Goal: Navigation & Orientation: Find specific page/section

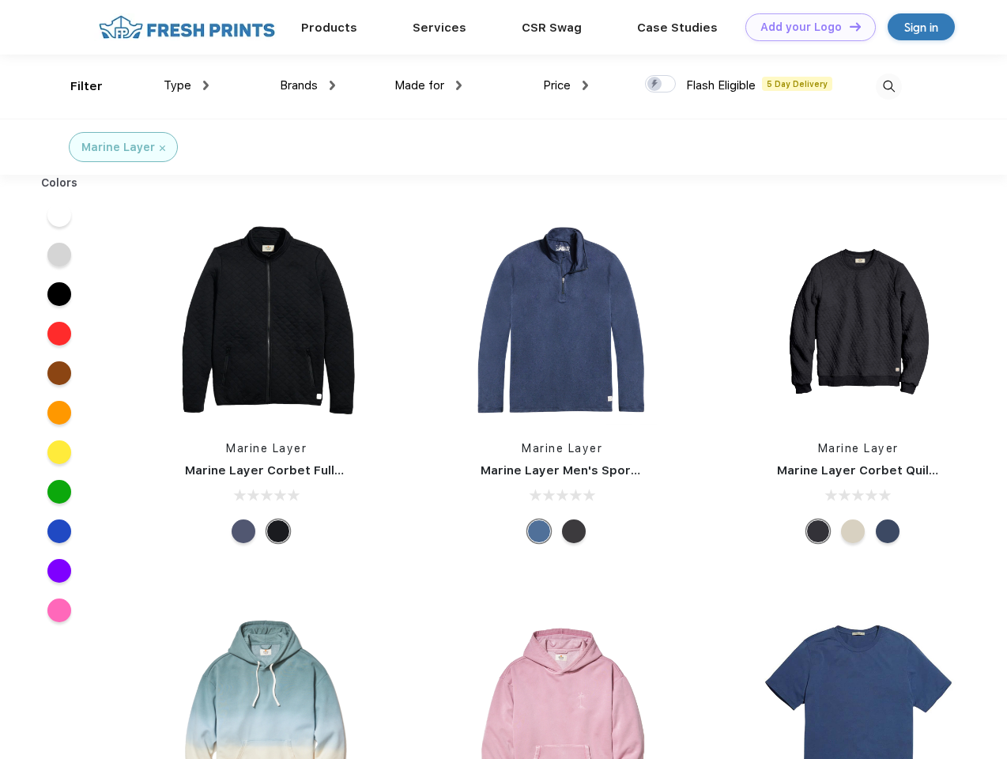
click at [805, 27] on link "Add your Logo Design Tool" at bounding box center [811, 27] width 130 height 28
click at [0, 0] on div "Design Tool" at bounding box center [0, 0] width 0 height 0
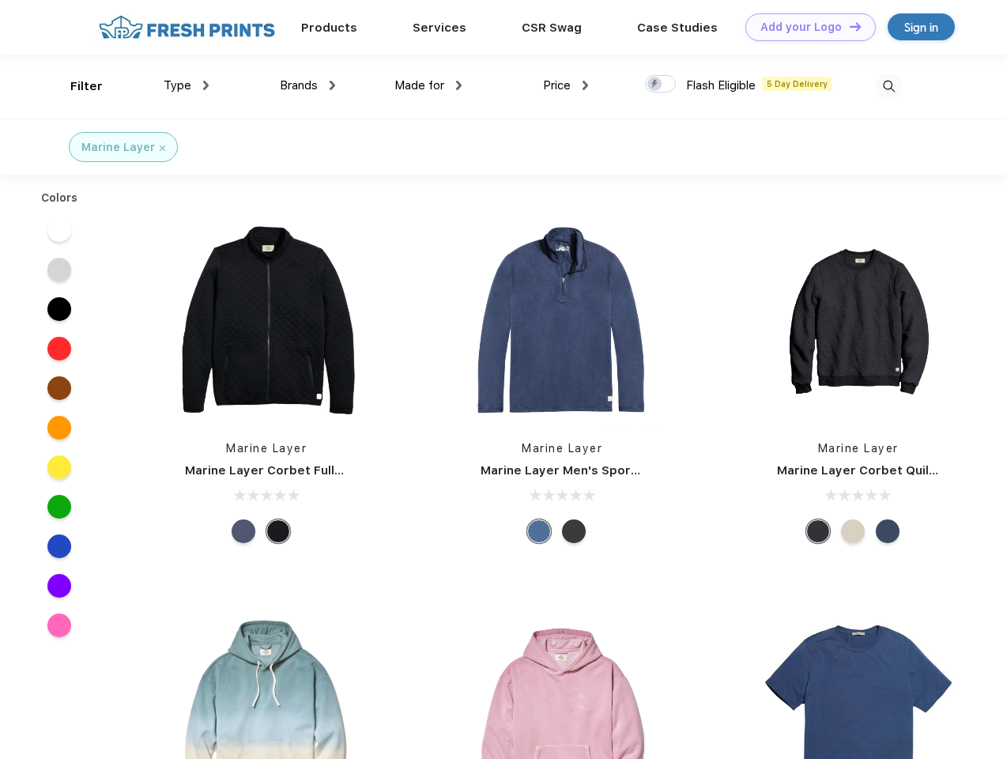
click at [848, 26] on link "Add your Logo Design Tool" at bounding box center [811, 27] width 130 height 28
click at [76, 86] on div "Filter" at bounding box center [86, 86] width 32 height 18
click at [187, 85] on span "Type" at bounding box center [178, 85] width 28 height 14
click at [308, 85] on span "Brands" at bounding box center [299, 85] width 38 height 14
click at [429, 85] on span "Made for" at bounding box center [420, 85] width 50 height 14
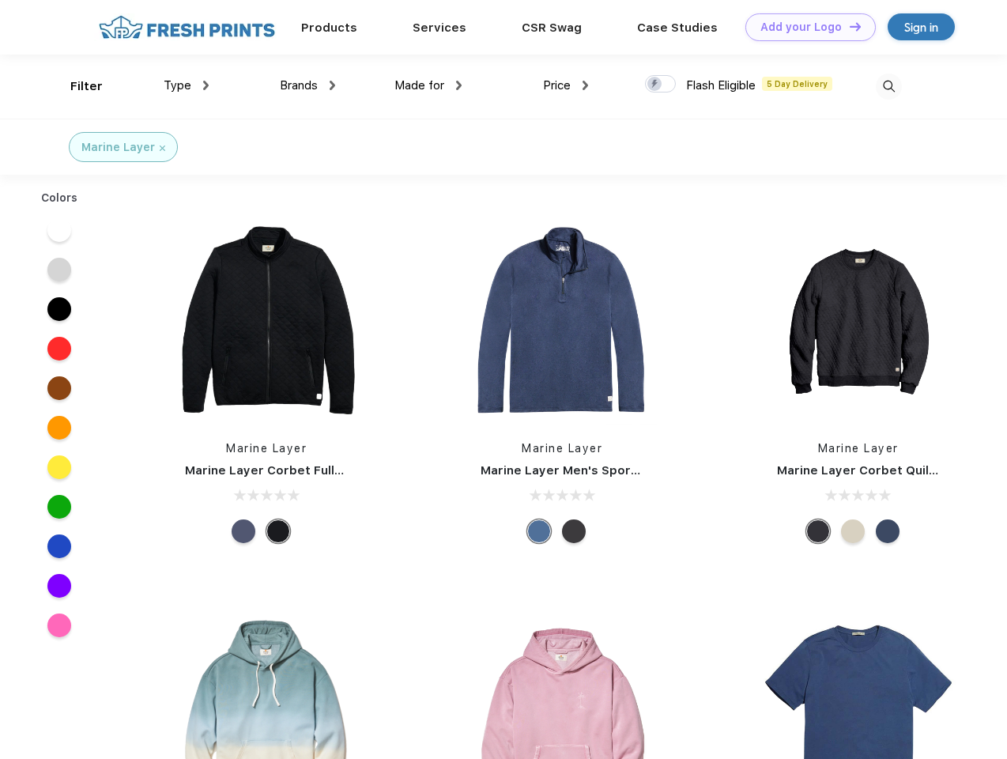
click at [566, 85] on span "Price" at bounding box center [557, 85] width 28 height 14
click at [661, 85] on div at bounding box center [660, 83] width 31 height 17
click at [655, 85] on input "checkbox" at bounding box center [650, 79] width 10 height 10
click at [889, 86] on img at bounding box center [889, 87] width 26 height 26
